Goal: Communication & Community: Answer question/provide support

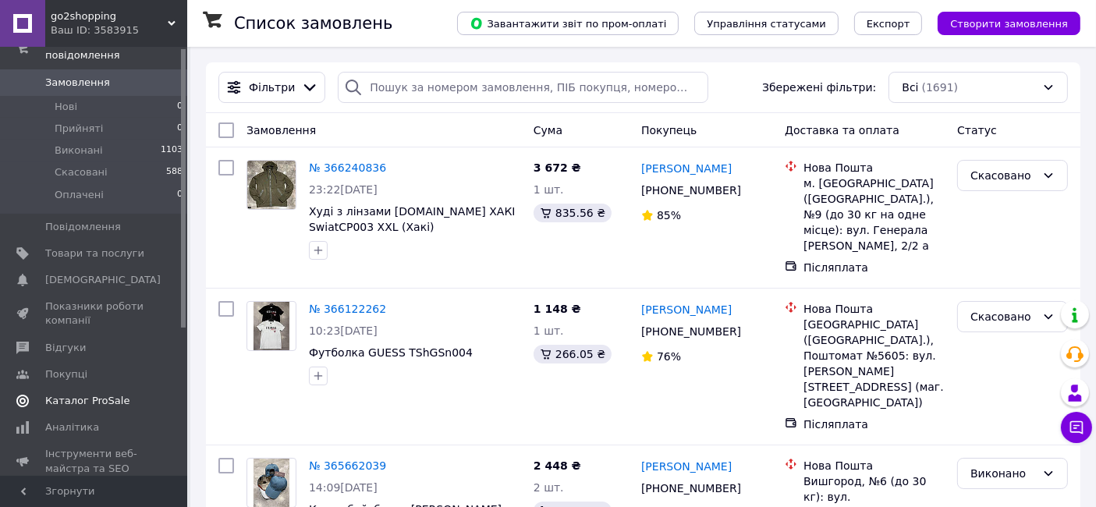
scroll to position [228, 0]
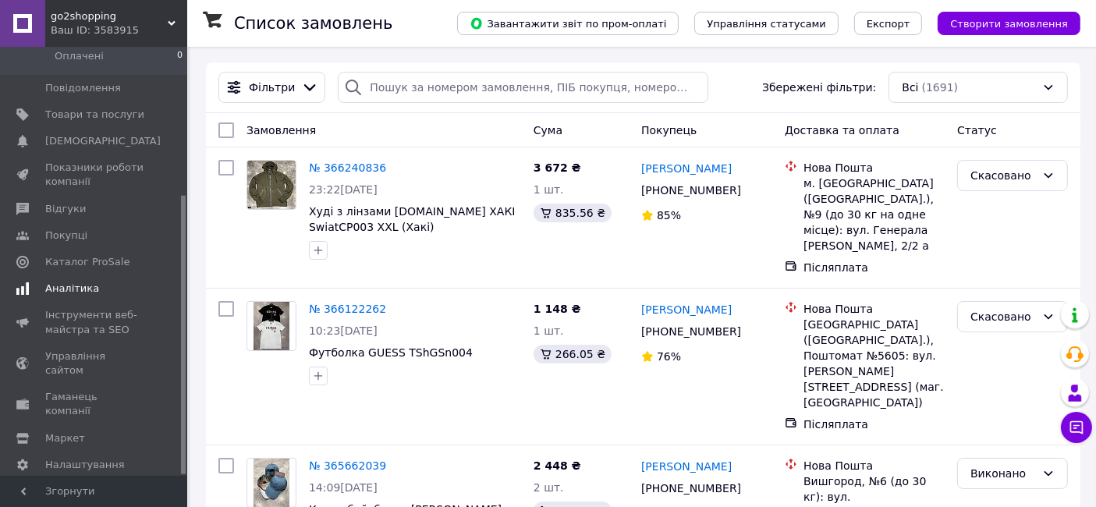
click at [49, 282] on span "Аналітика" at bounding box center [72, 289] width 54 height 14
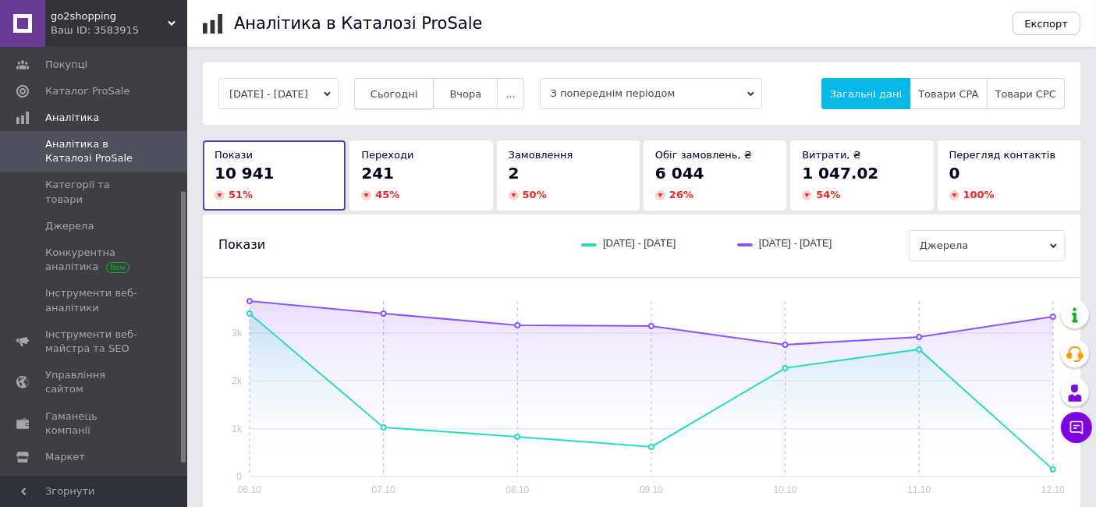
click at [415, 93] on span "Сьогодні" at bounding box center [394, 94] width 48 height 12
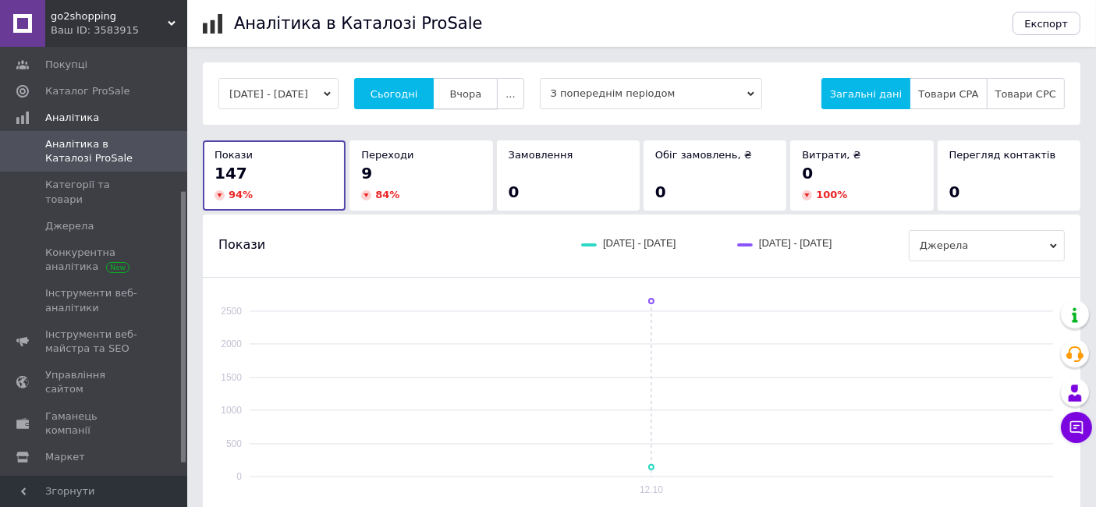
click at [481, 88] on span "Вчора" at bounding box center [465, 94] width 32 height 12
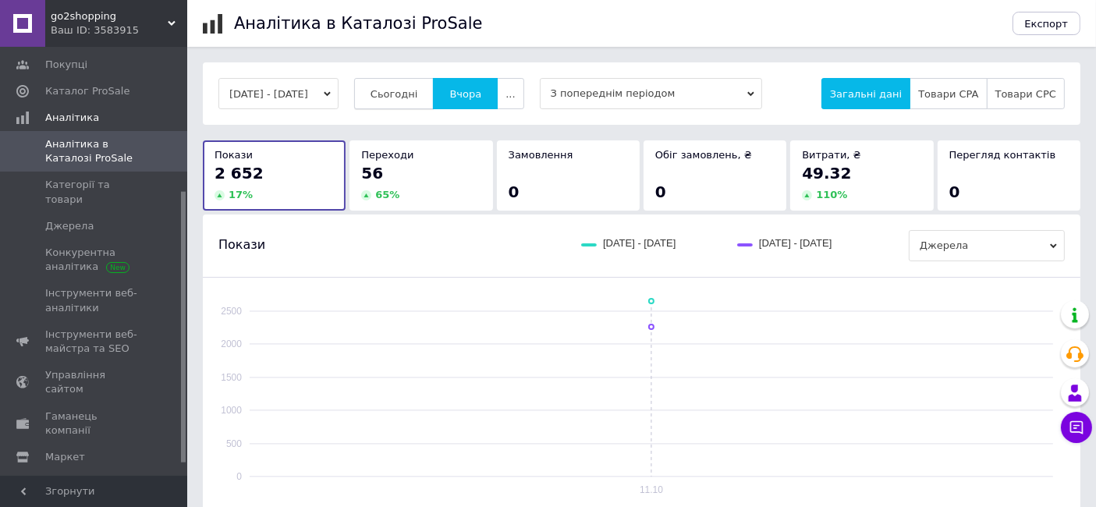
click at [411, 88] on span "Сьогодні" at bounding box center [394, 94] width 48 height 12
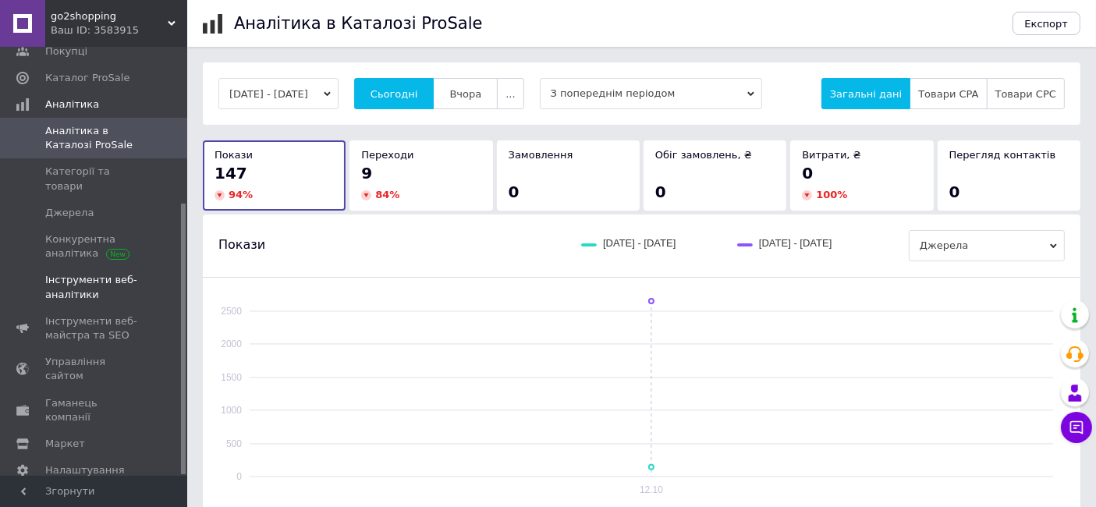
scroll to position [247, 0]
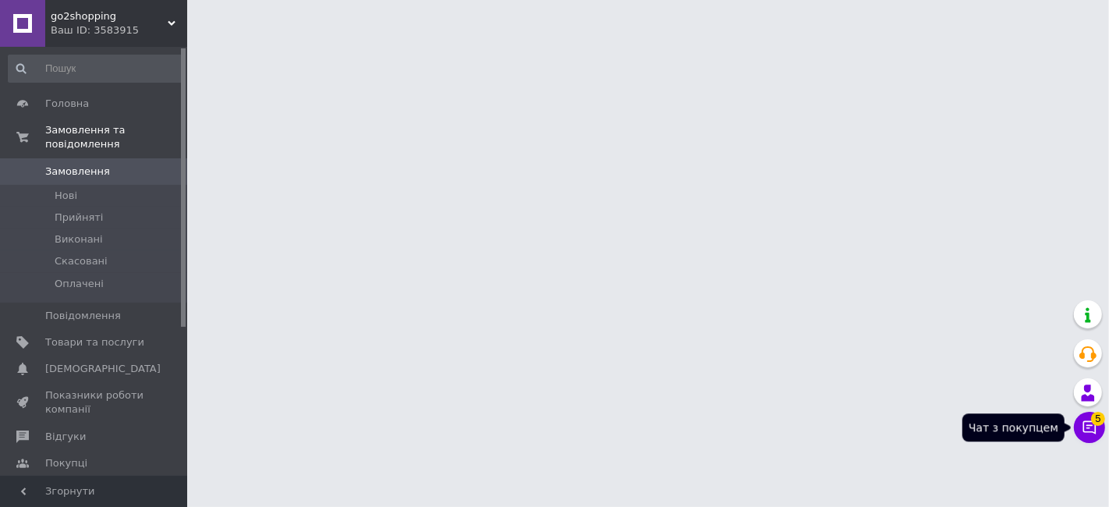
click at [1100, 422] on button "Чат з покупцем 5" at bounding box center [1089, 427] width 31 height 31
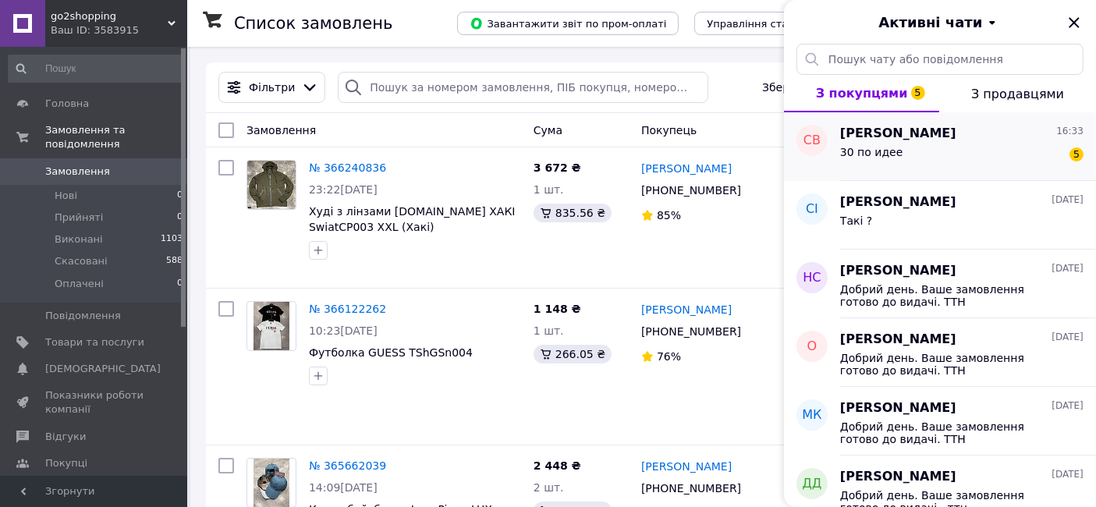
click at [980, 139] on div "[PERSON_NAME] 16:33" at bounding box center [961, 134] width 243 height 18
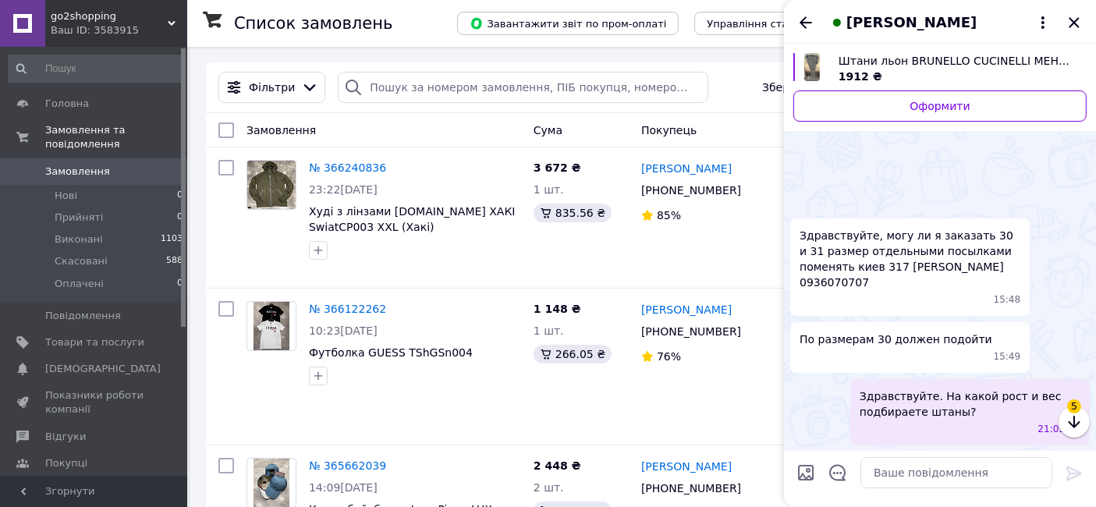
scroll to position [422, 0]
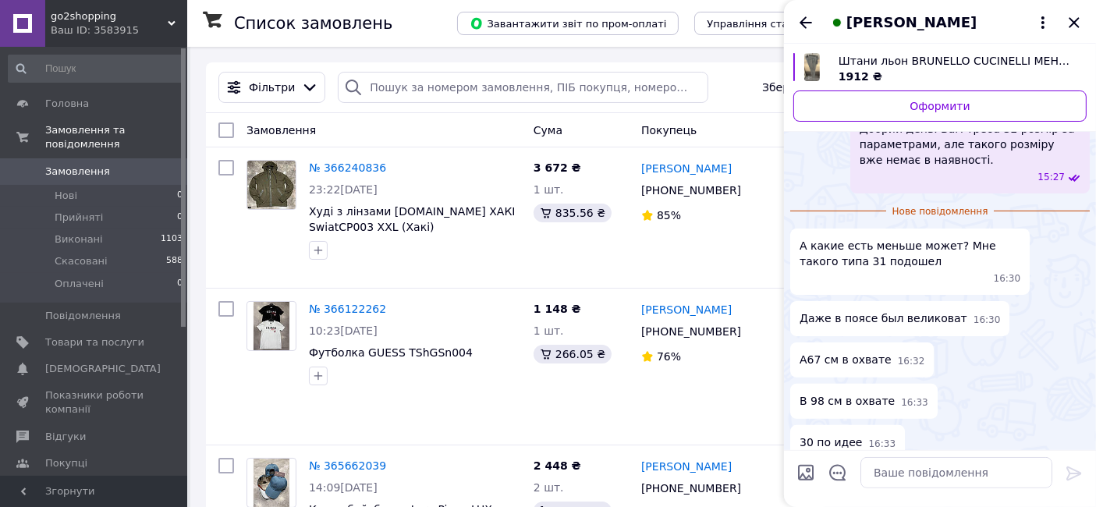
click at [928, 57] on span "Штани льон BRUNELLO CUCINELLI МЕНТОЛ PntBC001" at bounding box center [956, 61] width 236 height 16
click at [1080, 19] on icon "Закрити" at bounding box center [1074, 22] width 19 height 19
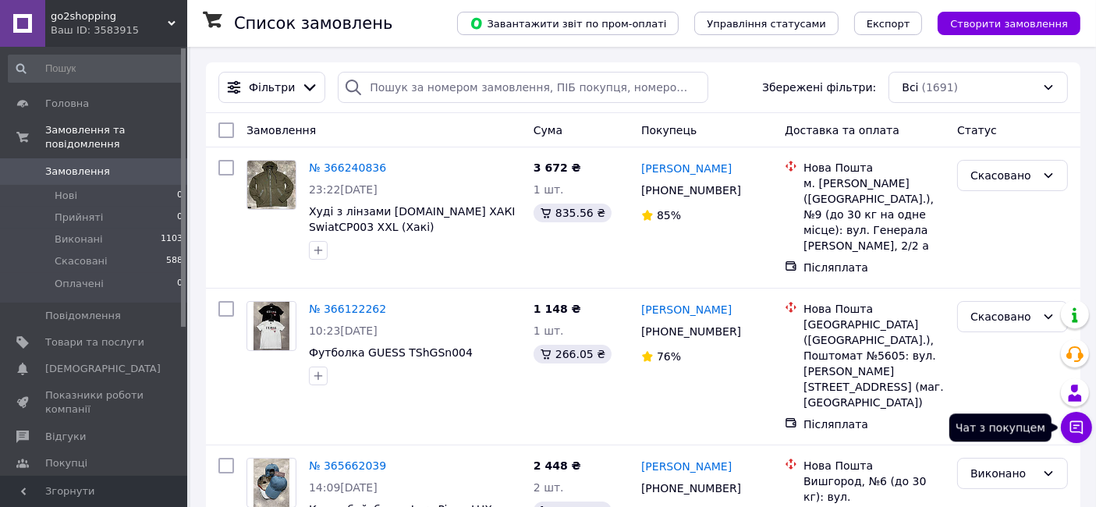
click at [1077, 433] on icon at bounding box center [1077, 428] width 16 height 16
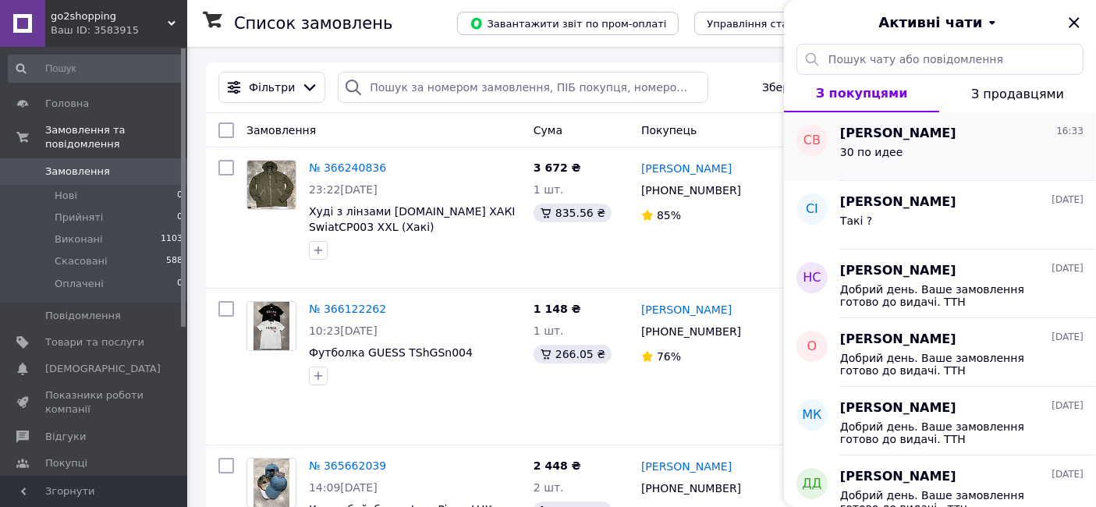
click at [942, 135] on span "[PERSON_NAME]" at bounding box center [898, 134] width 116 height 18
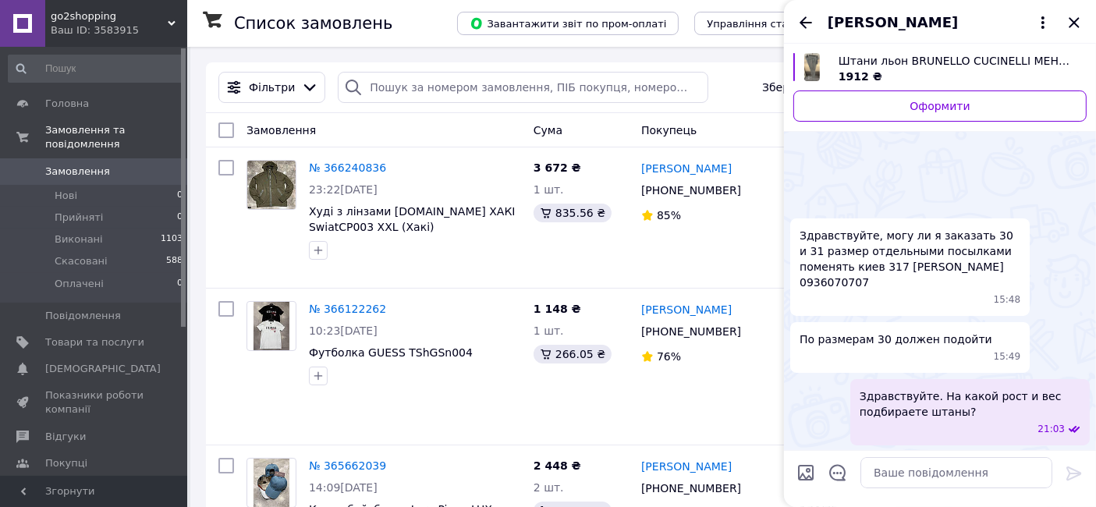
scroll to position [394, 0]
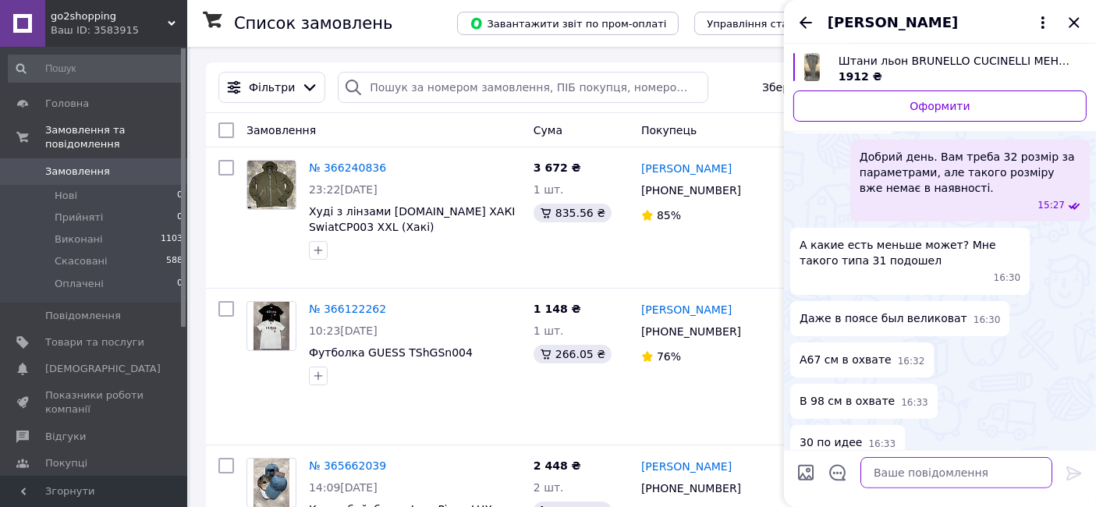
click at [952, 466] on textarea at bounding box center [956, 472] width 192 height 31
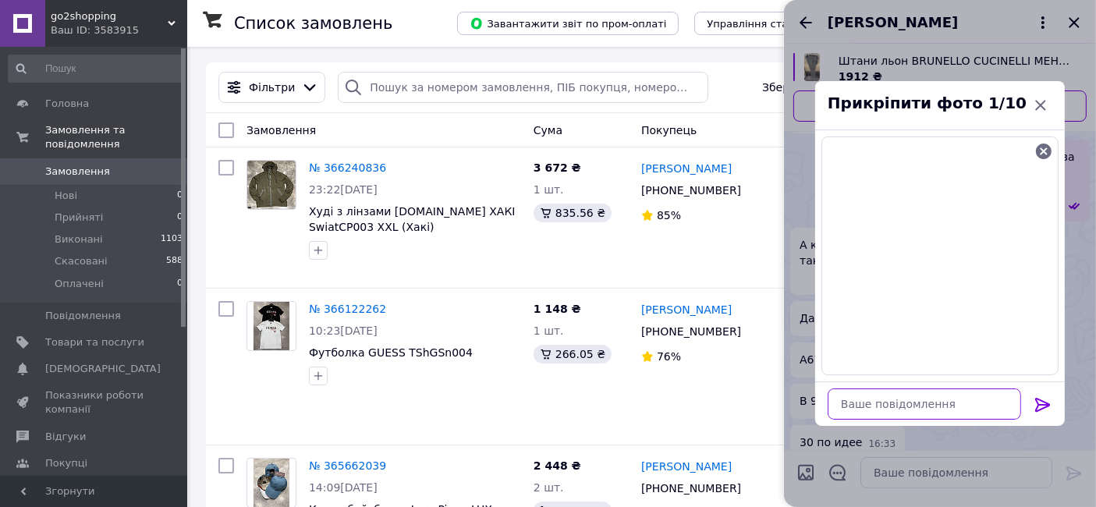
click at [871, 406] on textarea at bounding box center [924, 403] width 193 height 31
type textarea "G"
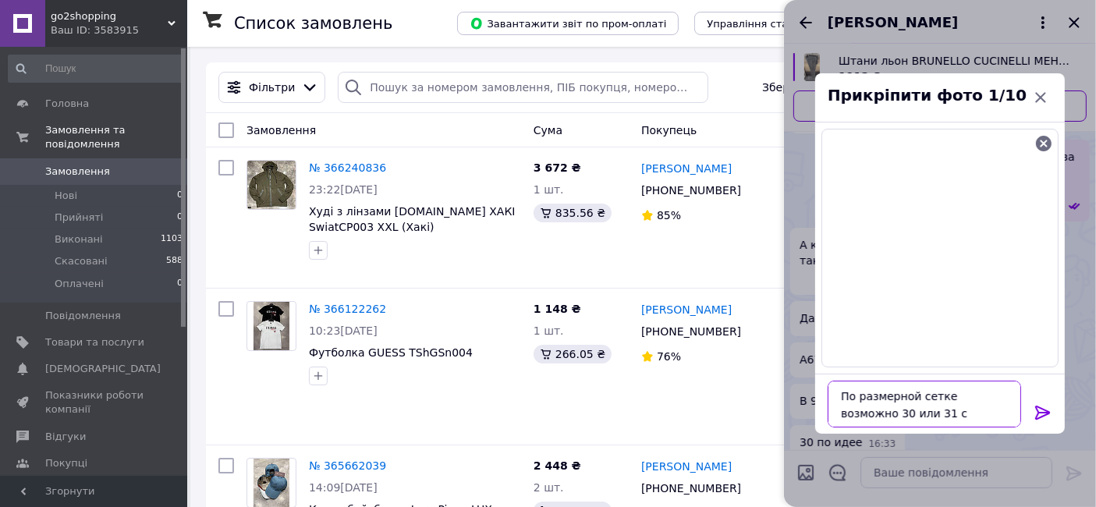
type textarea "По размерной сетке возможно 30 или 31 с запасом."
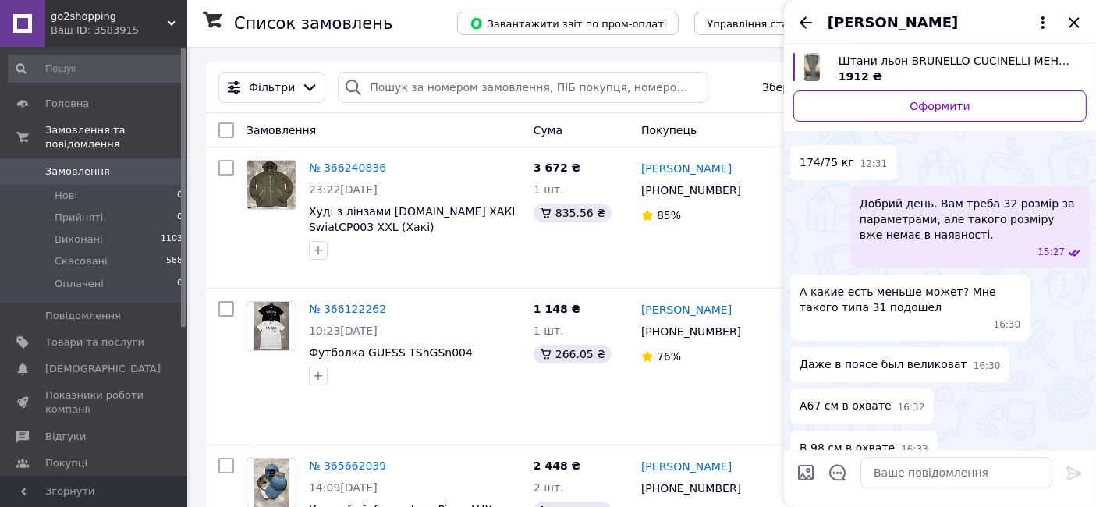
scroll to position [567, 0]
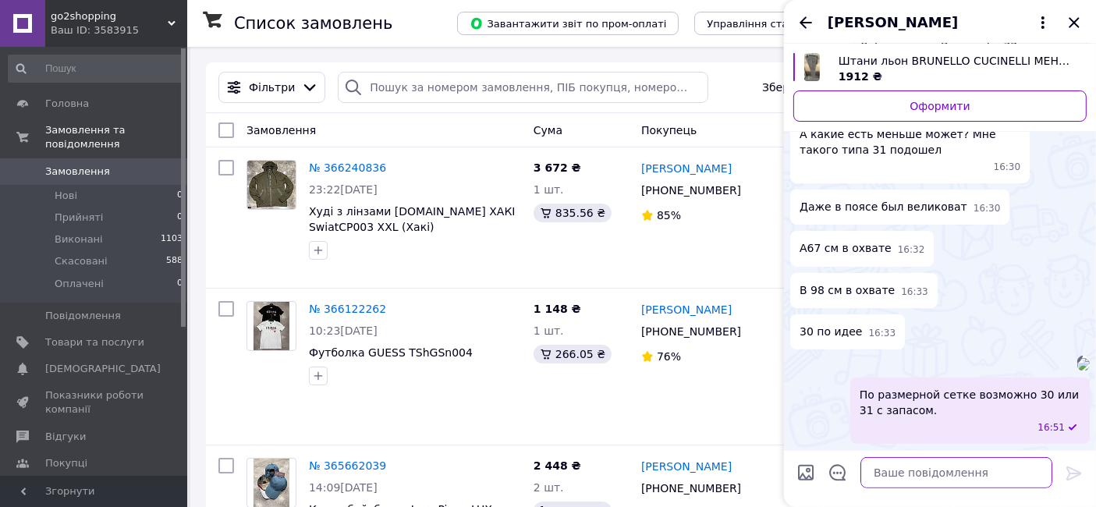
click at [937, 470] on textarea at bounding box center [956, 472] width 192 height 31
type textarea "Есть пока 30 и 31 размер"
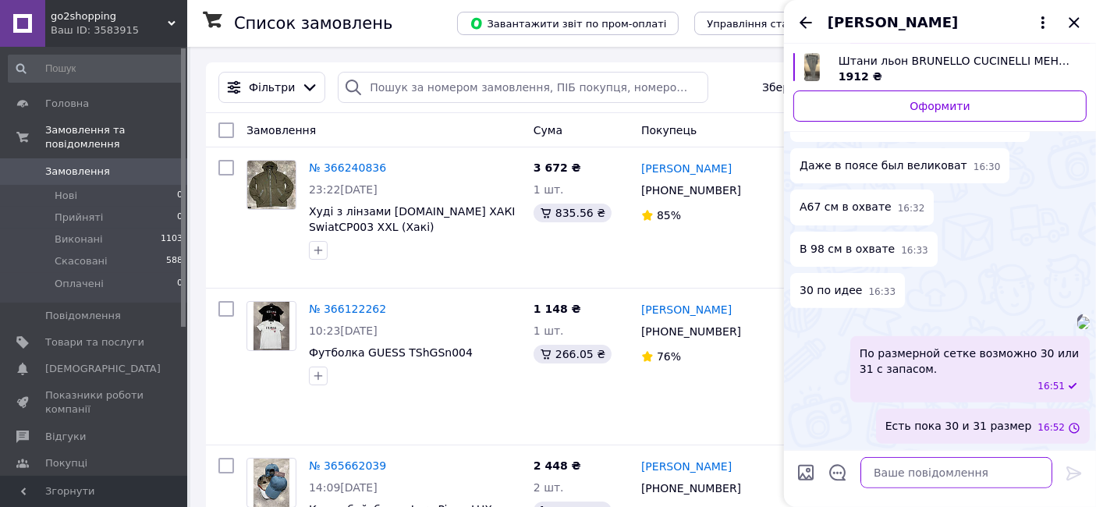
scroll to position [608, 0]
type textarea "акой"
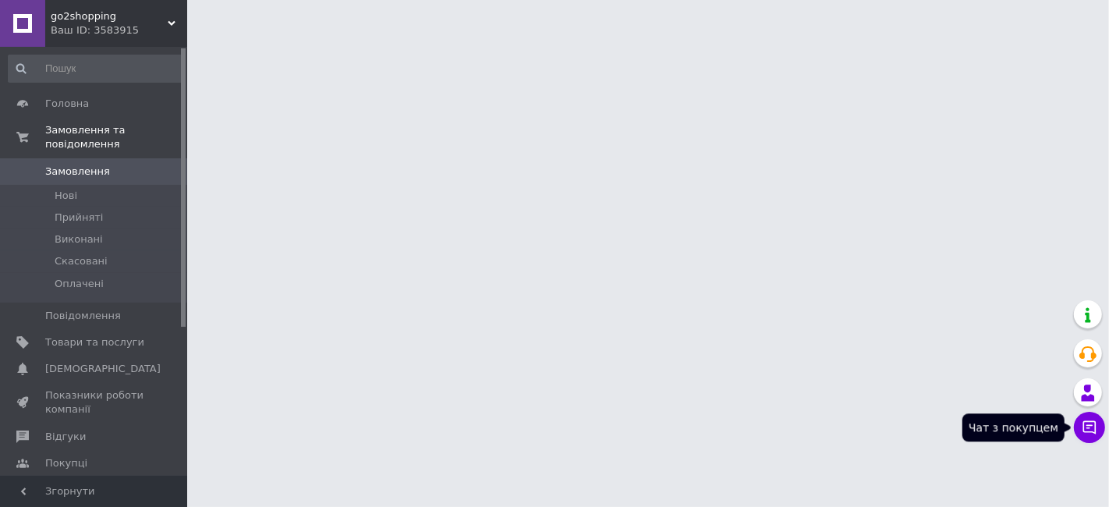
click at [1094, 419] on button "Чат з покупцем" at bounding box center [1089, 427] width 31 height 31
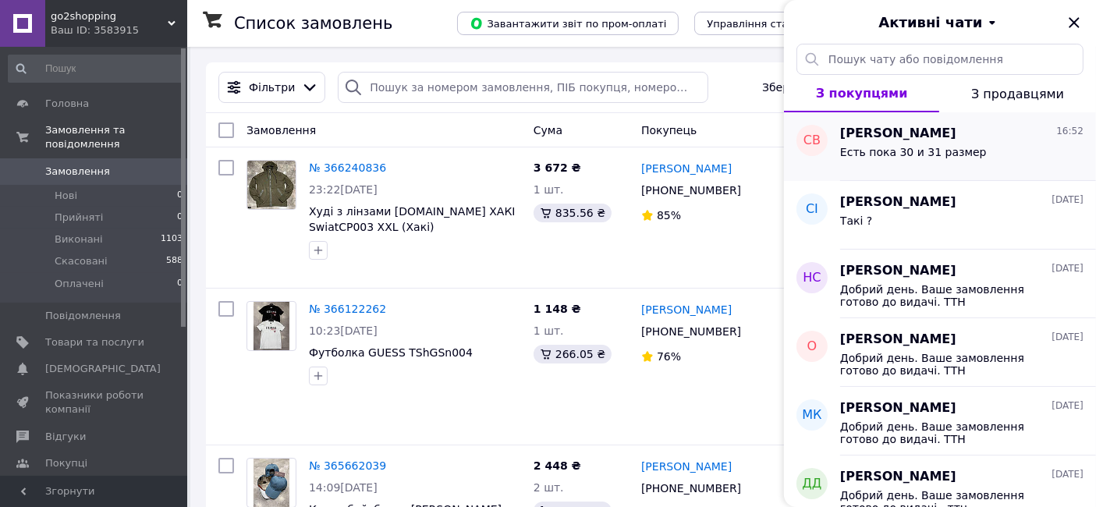
click at [953, 143] on div "Есть пока 30 и 31 размер" at bounding box center [961, 155] width 243 height 25
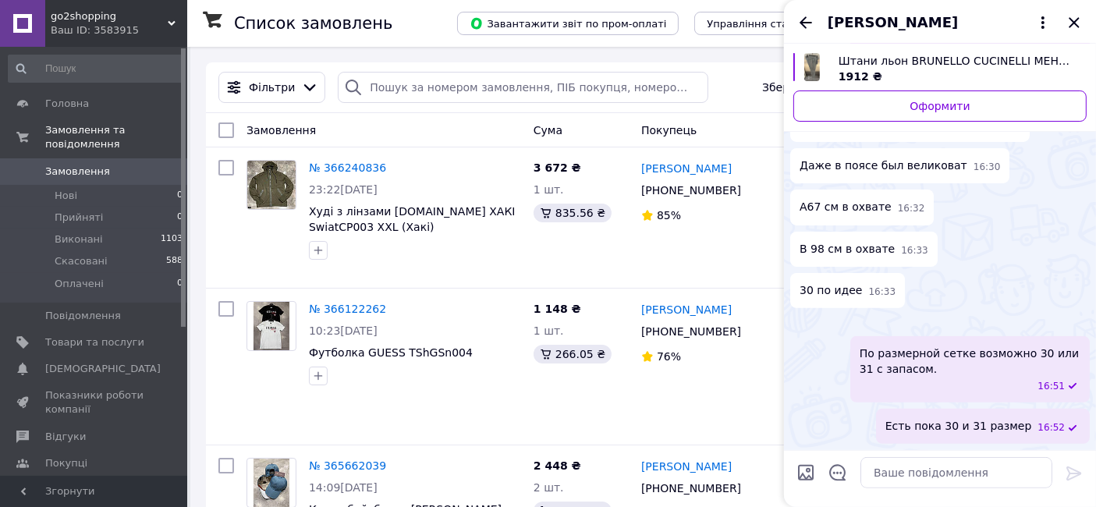
scroll to position [608, 0]
click at [939, 480] on textarea at bounding box center [956, 472] width 192 height 31
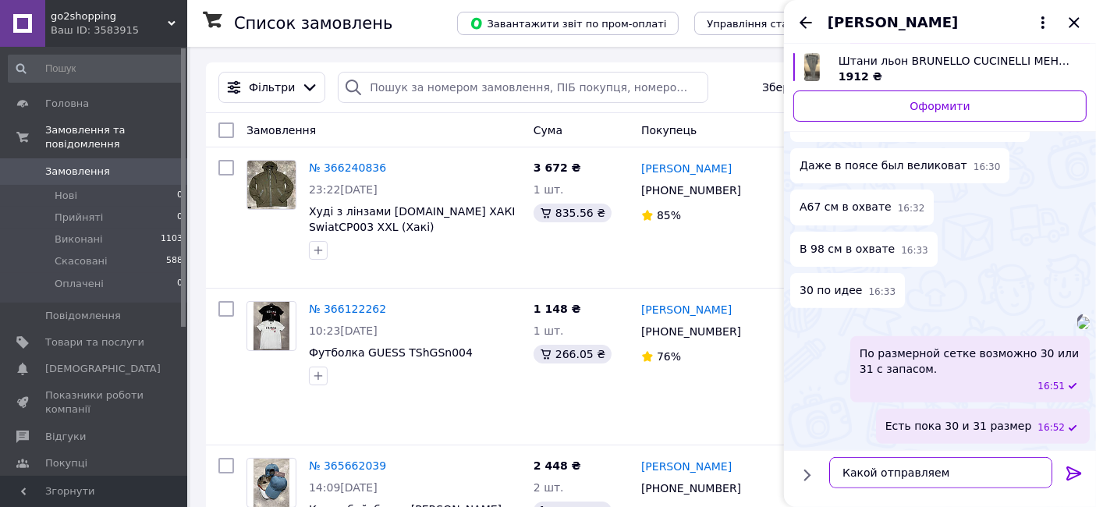
type textarea "Какой отправляем?"
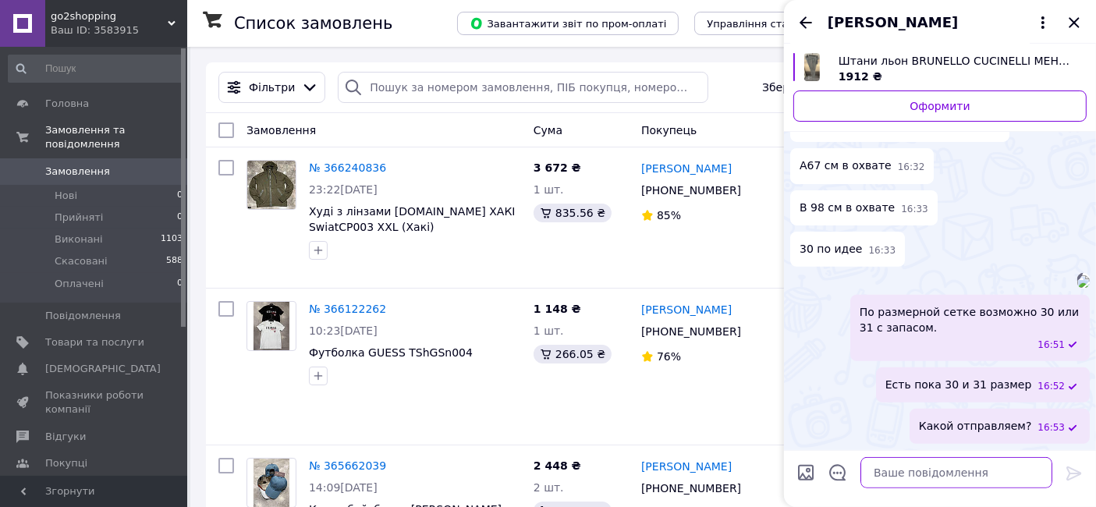
scroll to position [650, 0]
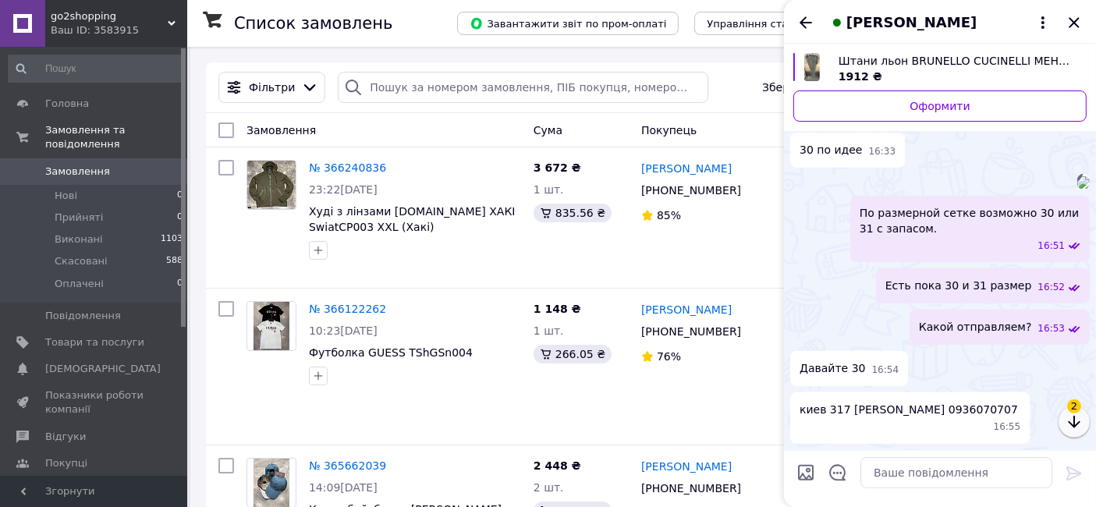
click at [1076, 424] on icon "button" at bounding box center [1074, 422] width 19 height 19
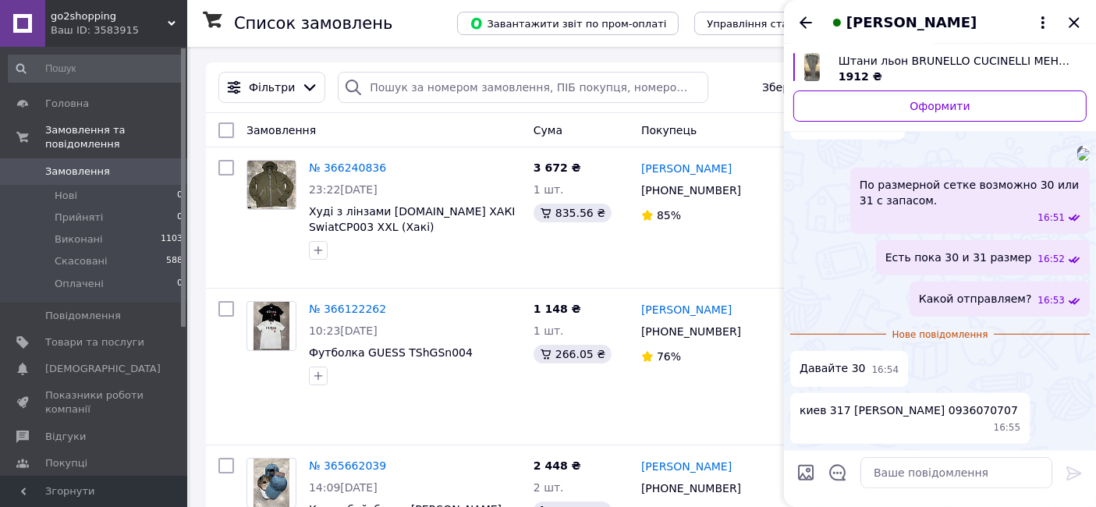
scroll to position [792, 0]
click at [942, 480] on textarea at bounding box center [956, 472] width 192 height 31
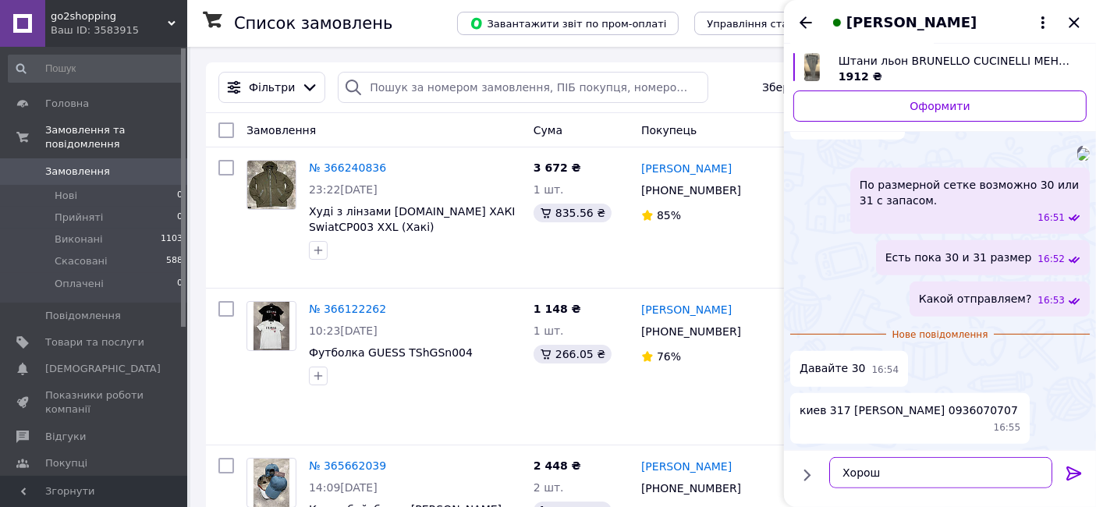
type textarea "Хорошо"
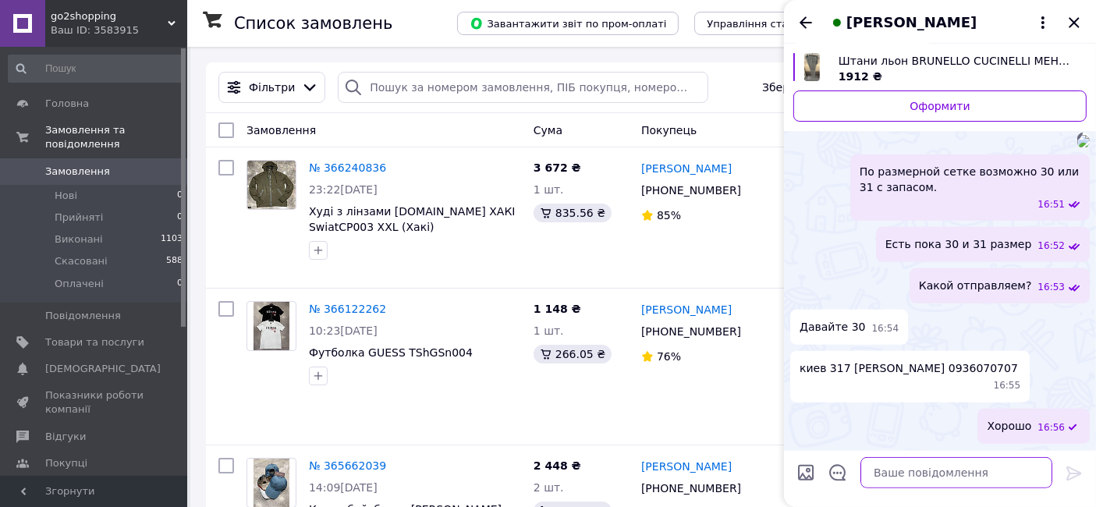
scroll to position [805, 0]
drag, startPoint x: 849, startPoint y: 350, endPoint x: 1040, endPoint y: 354, distance: 191.1
click at [1040, 354] on div "киев 317 Волошин Сергей Александрович 0936070707 16:55" at bounding box center [940, 376] width 300 height 51
copy span "Волошин Сергей Александрович"
drag, startPoint x: 854, startPoint y: 373, endPoint x: 777, endPoint y: 374, distance: 77.2
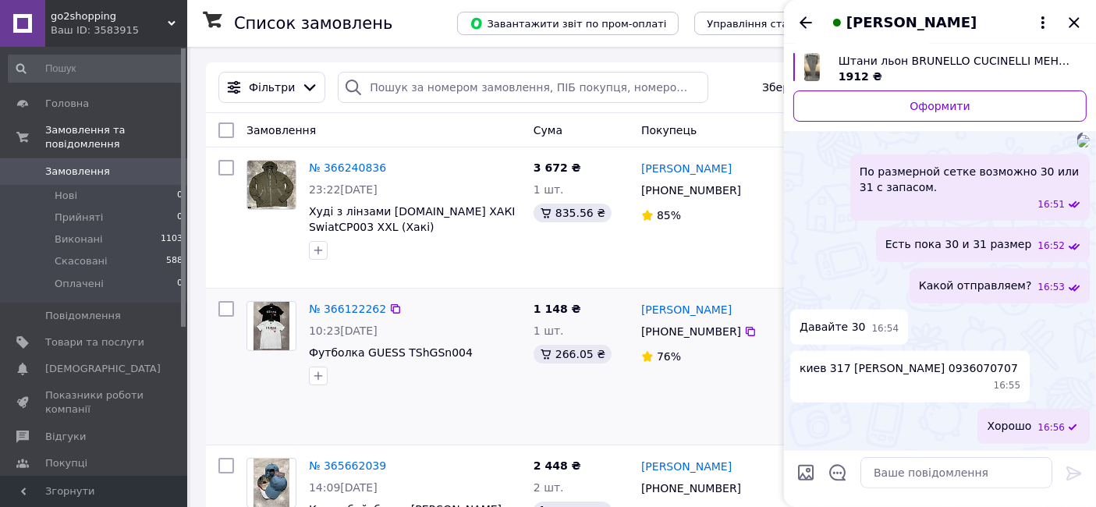
click at [851, 376] on span "киев 317 Волошин Сергей Александрович 0936070707" at bounding box center [908, 368] width 218 height 16
click at [870, 376] on span "киев 317 Волошин Сергей Александрович 0936070707" at bounding box center [908, 368] width 218 height 16
drag, startPoint x: 860, startPoint y: 369, endPoint x: 800, endPoint y: 370, distance: 59.3
click at [800, 370] on span "киев 317 Волошин Сергей Александрович 0936070707" at bounding box center [908, 368] width 218 height 16
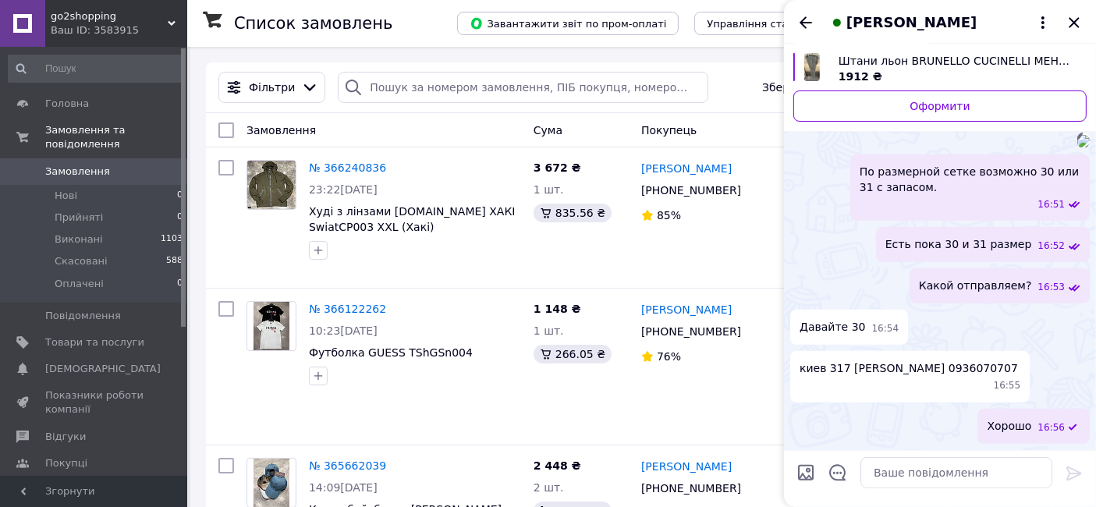
copy span "0936070707"
click at [884, 475] on textarea at bounding box center [956, 472] width 192 height 31
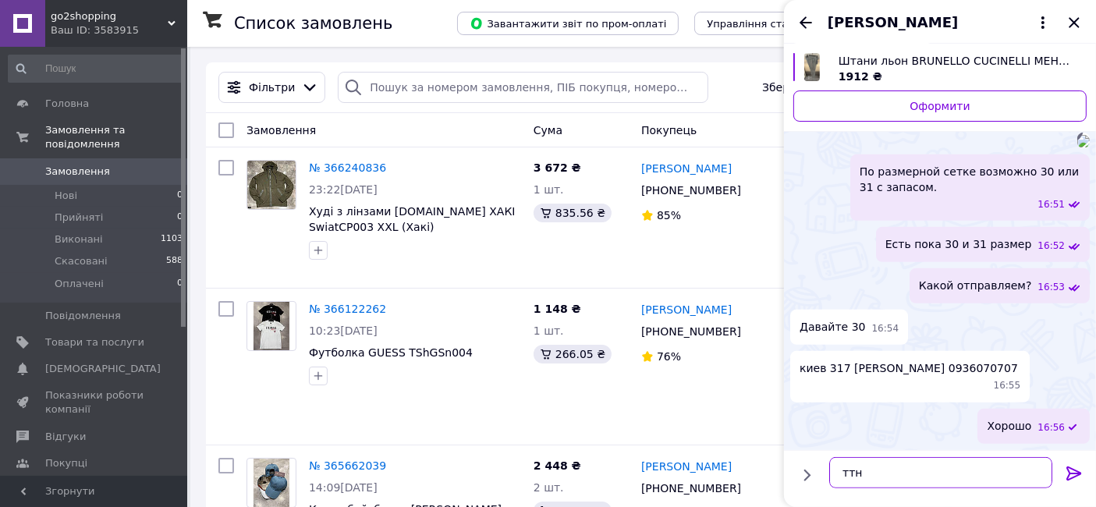
paste textarea "20451269182134"
click at [838, 468] on textarea "ттн 20451269182134" at bounding box center [940, 472] width 223 height 31
click at [938, 482] on textarea "ттн 20451269182134" at bounding box center [940, 472] width 223 height 31
click at [838, 468] on textarea "ттн 20451269182134" at bounding box center [940, 472] width 223 height 31
type textarea "Ожидайте заказ, ттн 20451269182134"
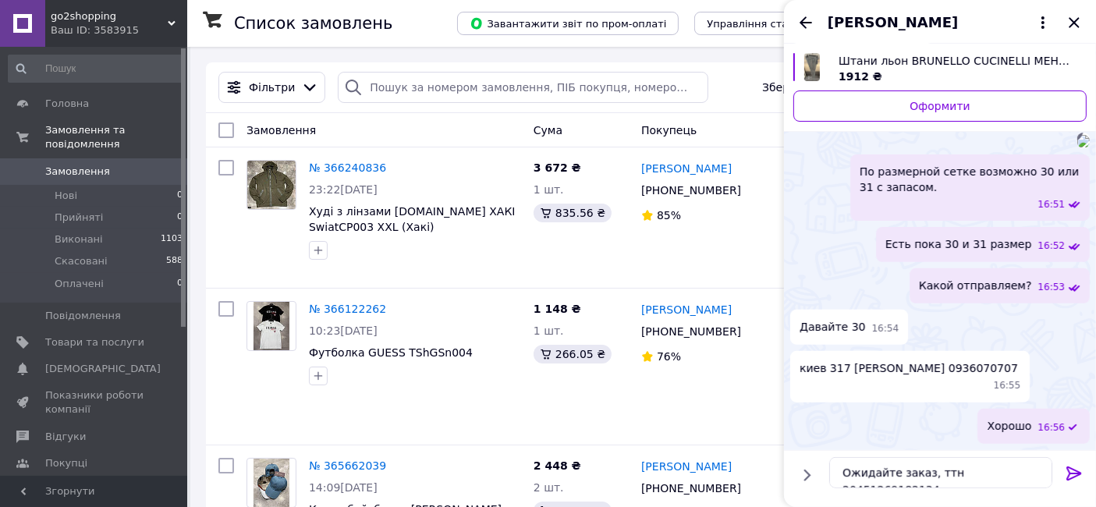
click at [1069, 476] on icon at bounding box center [1074, 473] width 19 height 19
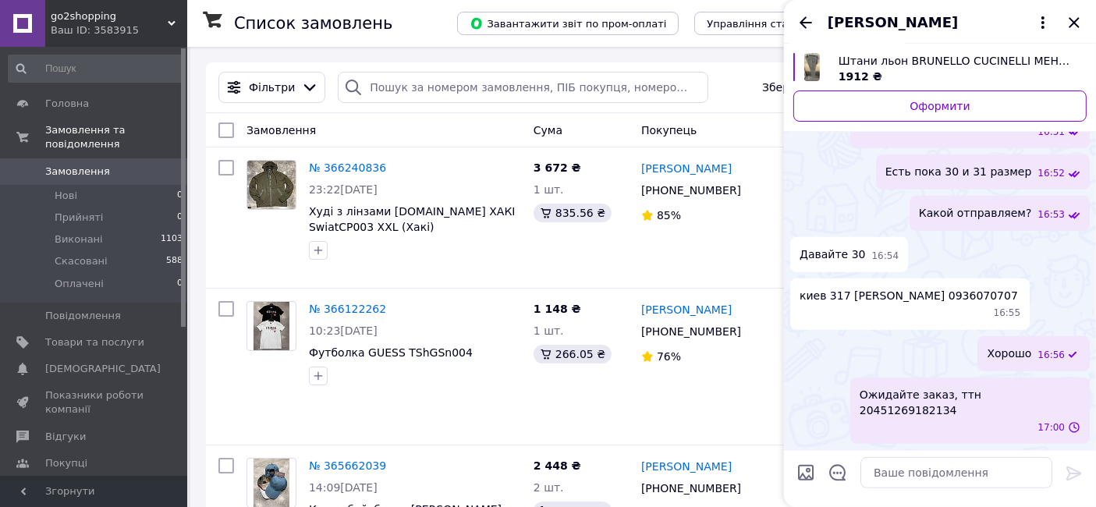
scroll to position [862, 0]
click at [1076, 26] on icon "Закрити" at bounding box center [1074, 22] width 19 height 19
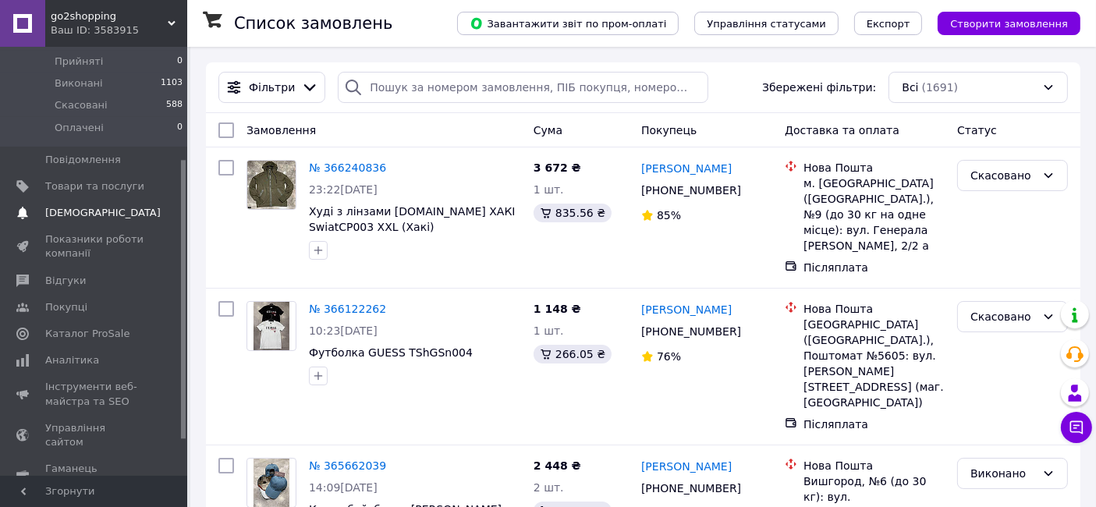
scroll to position [173, 0]
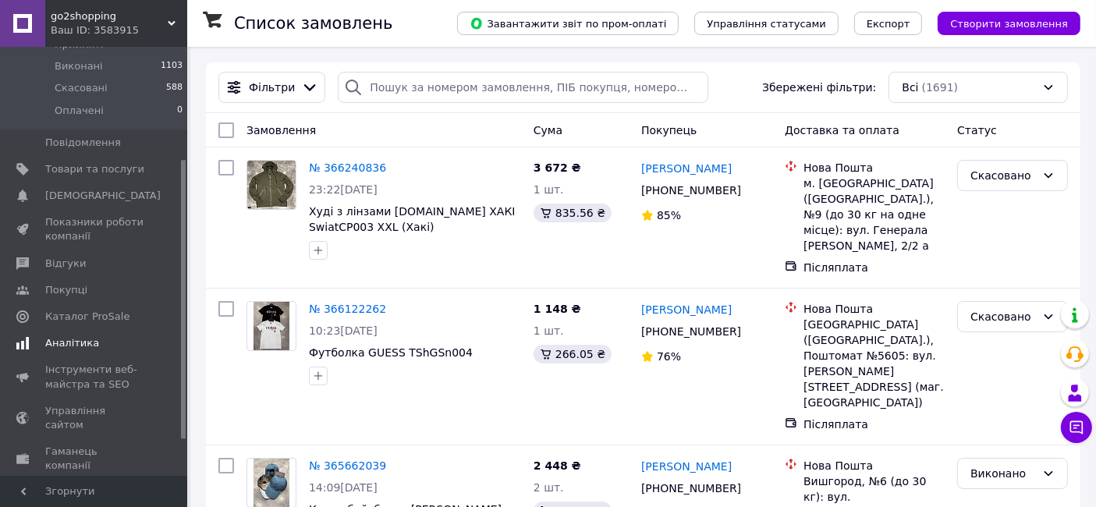
click at [55, 330] on link "Аналітика" at bounding box center [96, 343] width 192 height 27
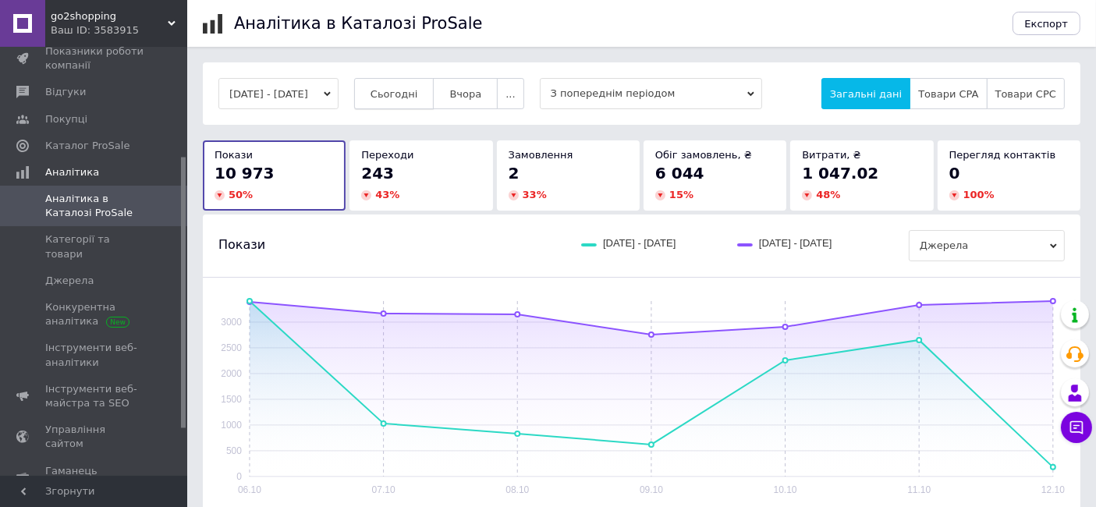
click at [434, 95] on button "Сьогодні" at bounding box center [394, 93] width 80 height 31
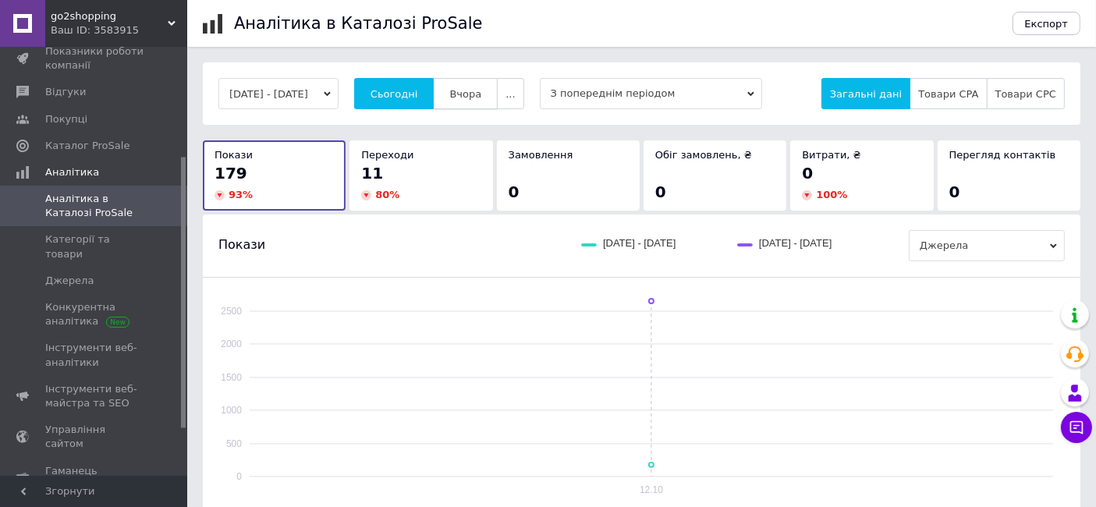
click at [466, 97] on button "Вчора" at bounding box center [465, 93] width 65 height 31
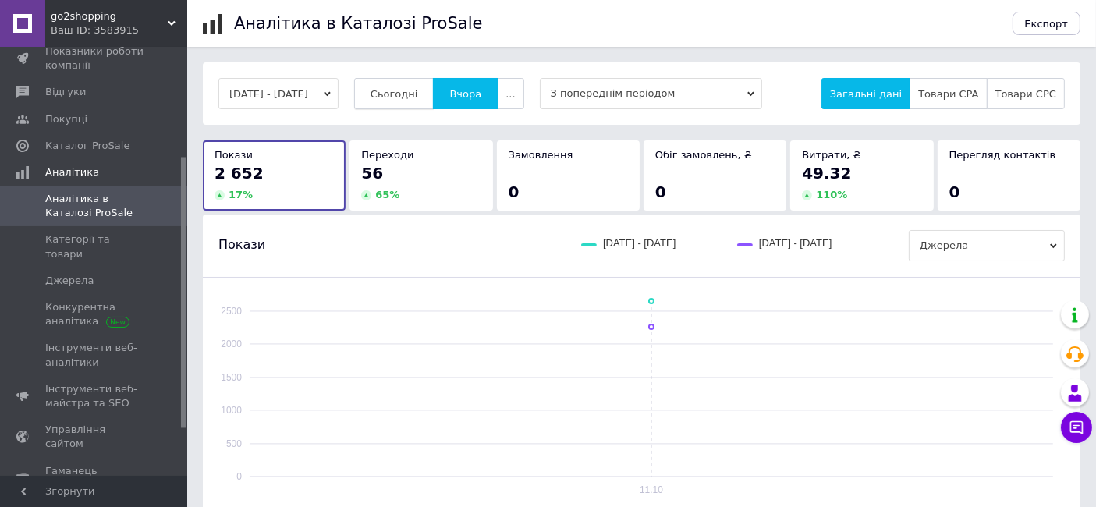
click at [418, 94] on span "Сьогодні" at bounding box center [394, 94] width 48 height 12
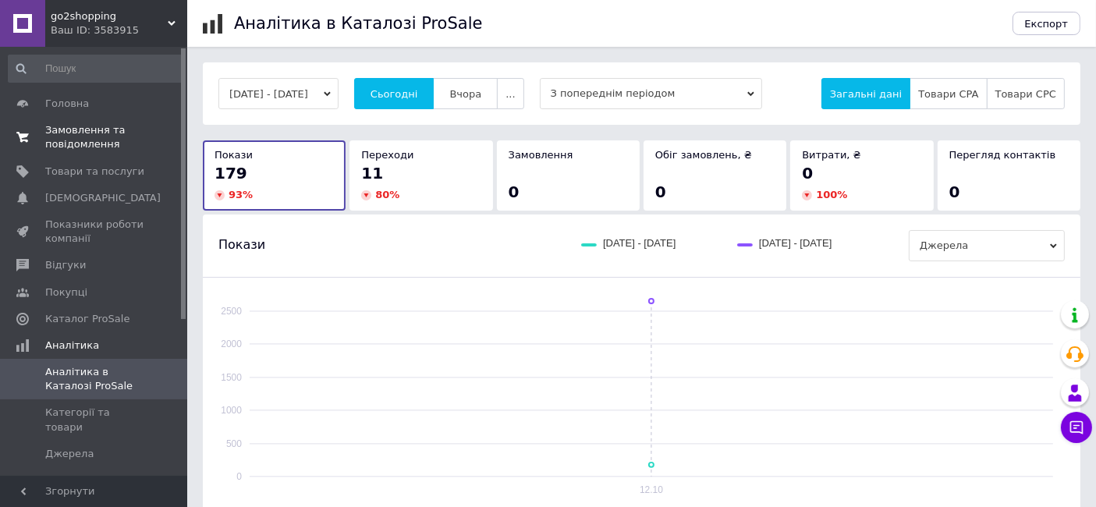
click at [75, 138] on span "Замовлення та повідомлення" at bounding box center [94, 137] width 99 height 28
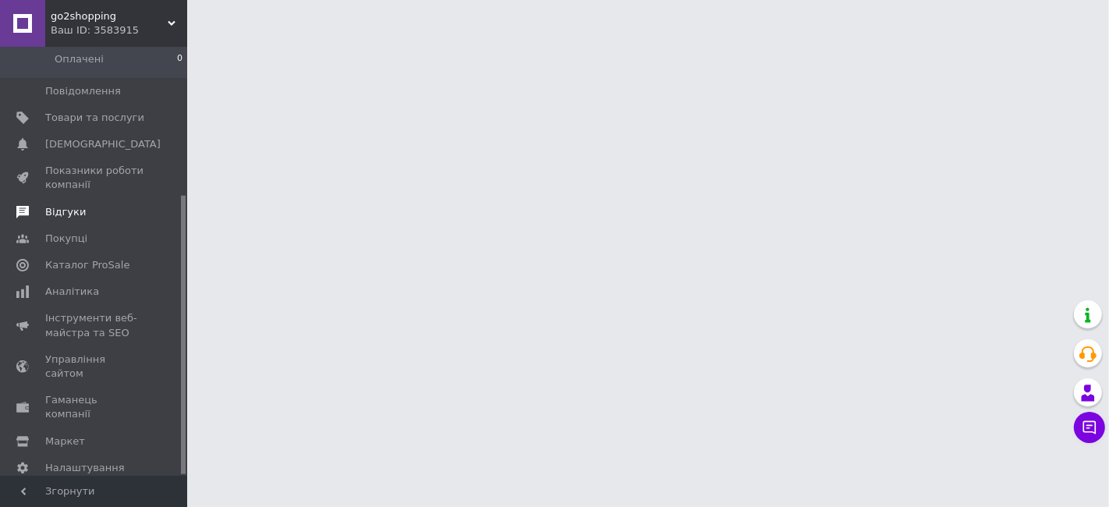
scroll to position [228, 0]
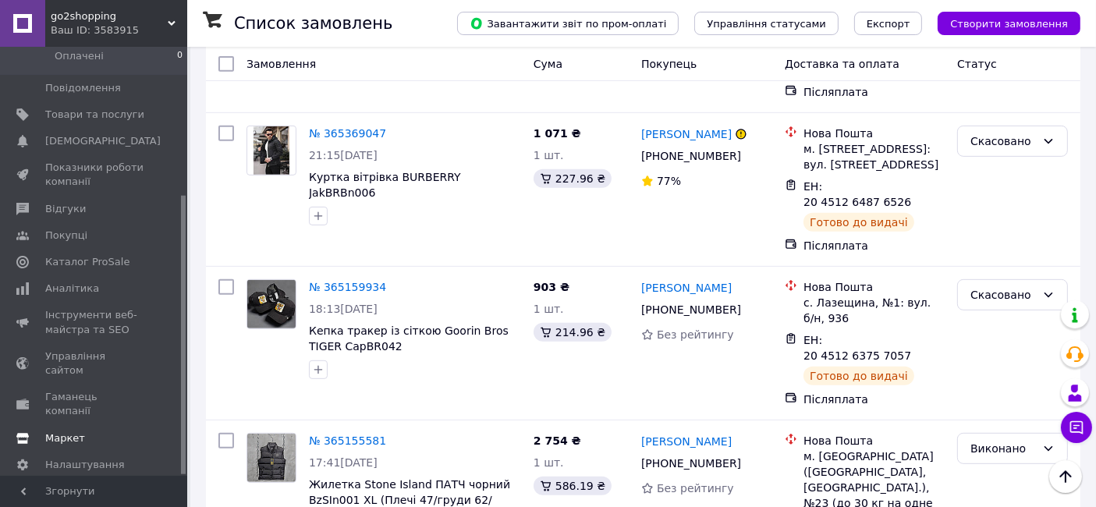
scroll to position [780, 0]
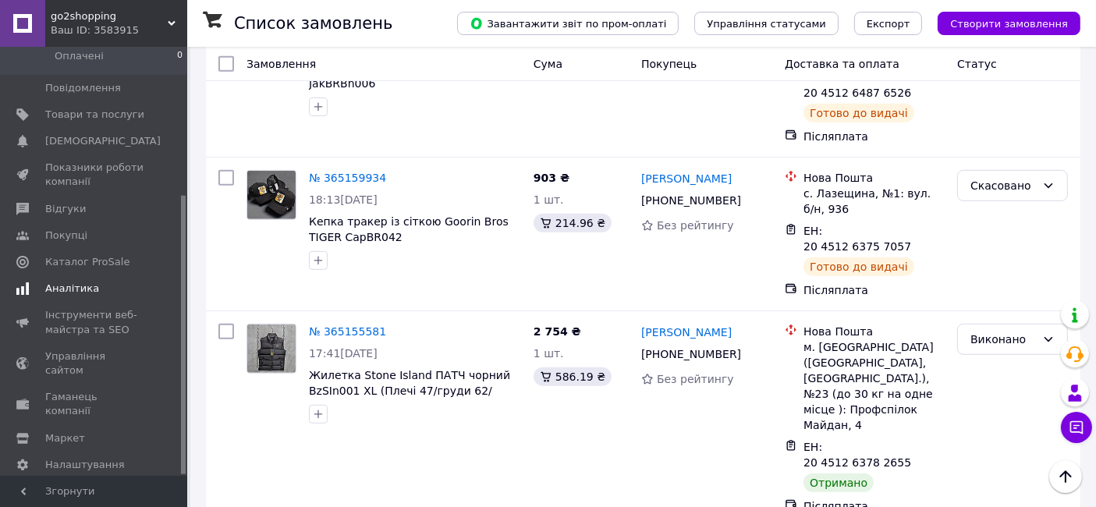
click at [58, 282] on span "Аналітика" at bounding box center [72, 289] width 54 height 14
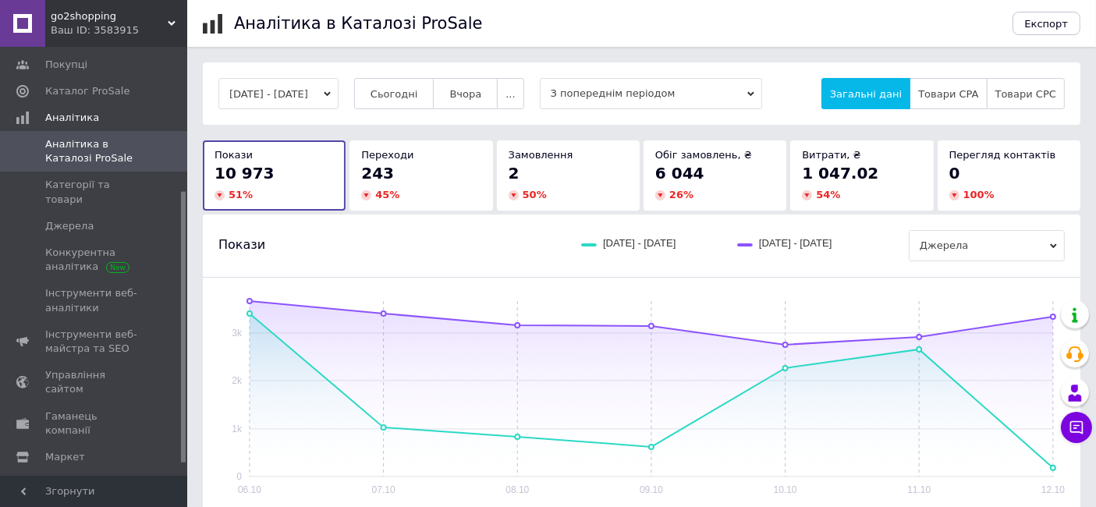
click at [91, 90] on span "Каталог ProSale" at bounding box center [87, 91] width 84 height 14
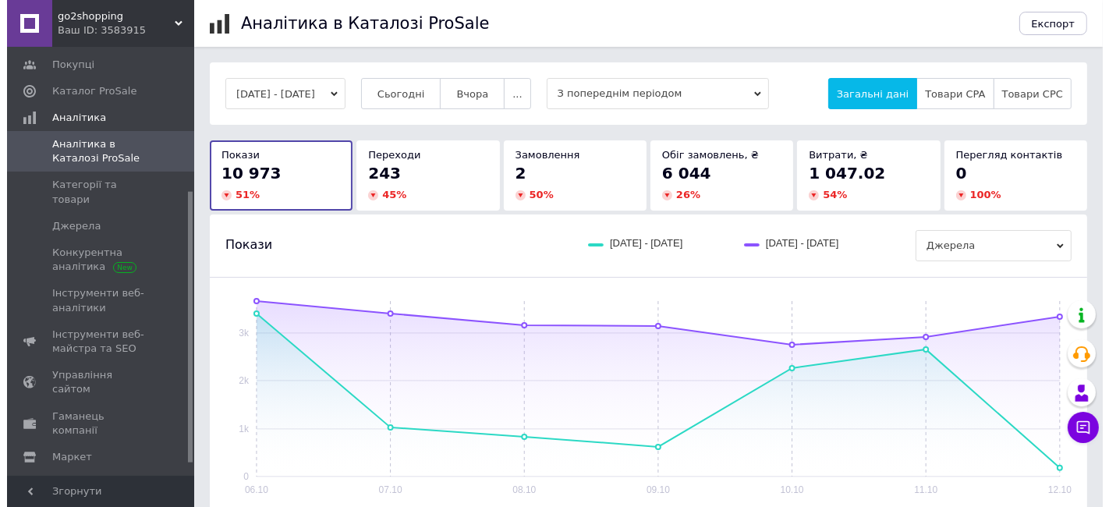
scroll to position [138, 0]
